Goal: Task Accomplishment & Management: Use online tool/utility

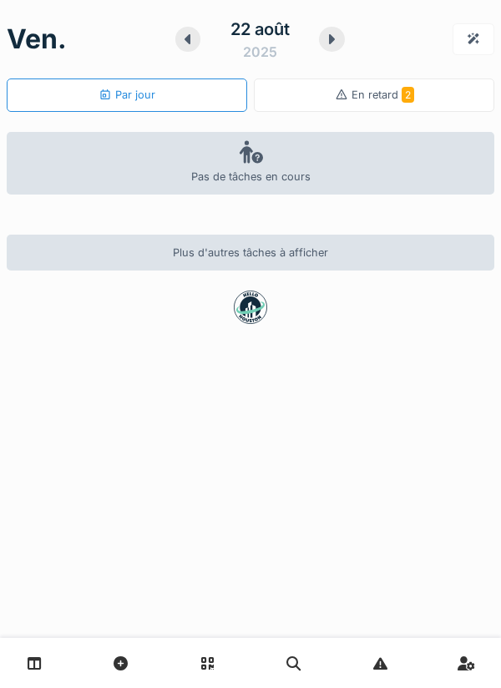
click at [410, 98] on span "2" at bounding box center [407, 95] width 13 height 16
